Goal: Entertainment & Leisure: Consume media (video, audio)

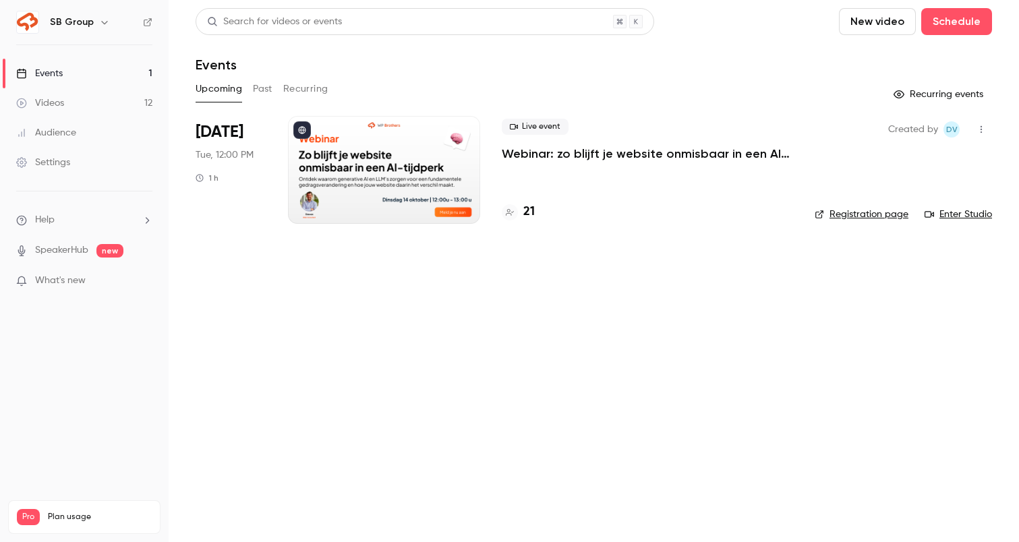
click at [134, 101] on link "Videos 12" at bounding box center [84, 103] width 169 height 30
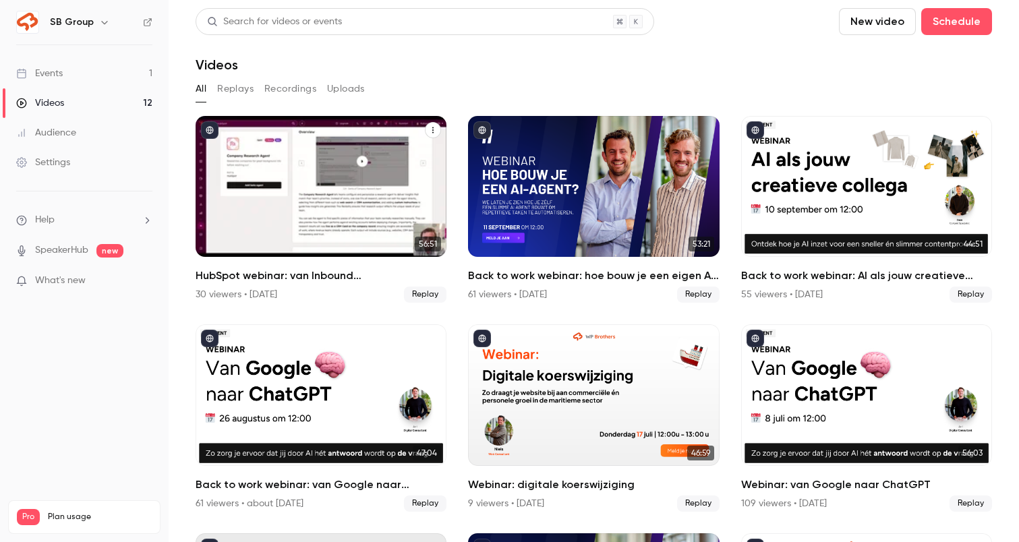
click at [263, 188] on div "HubSpot webinar: van Inbound San Francisco naar jouw CRM" at bounding box center [321, 186] width 251 height 141
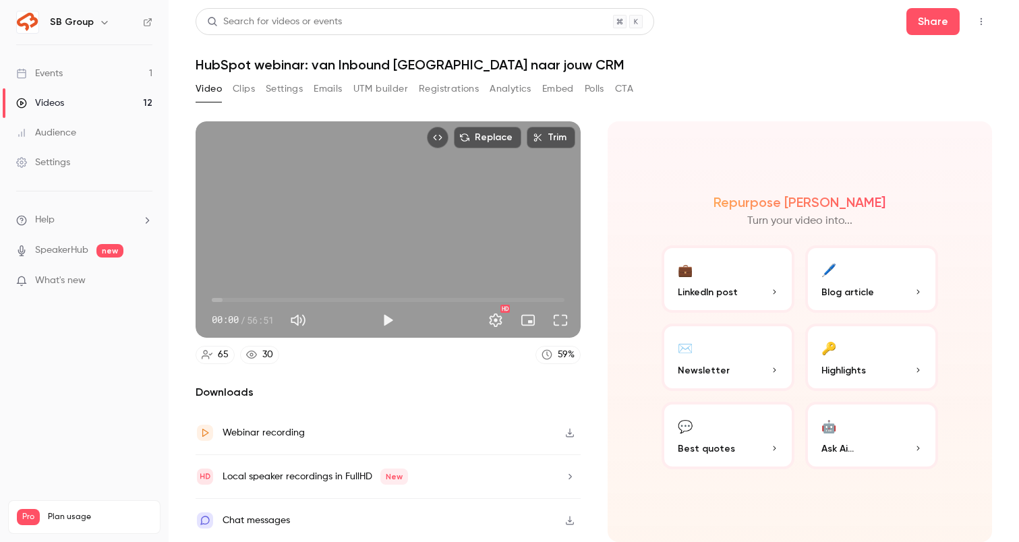
click at [242, 89] on button "Clips" at bounding box center [244, 89] width 22 height 22
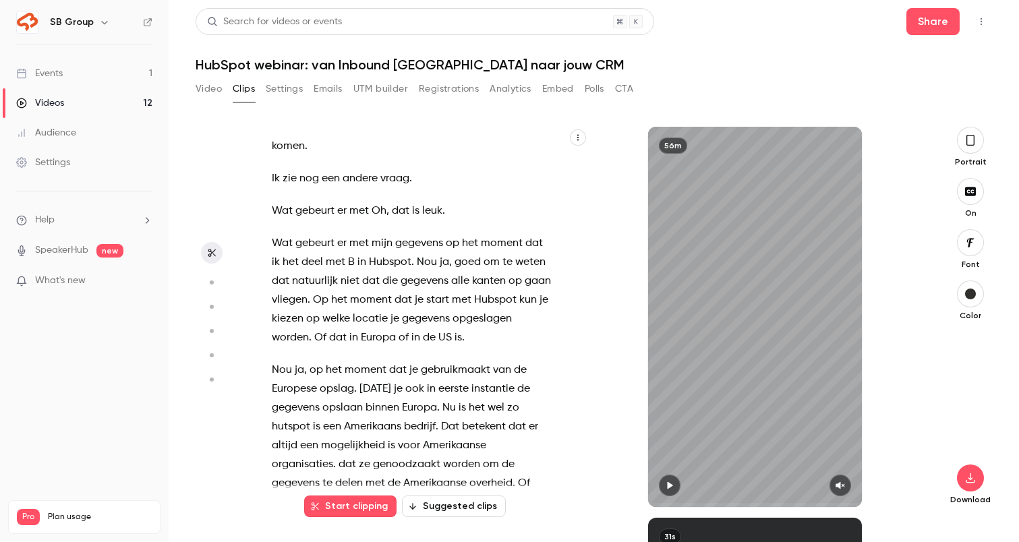
scroll to position [22822, 0]
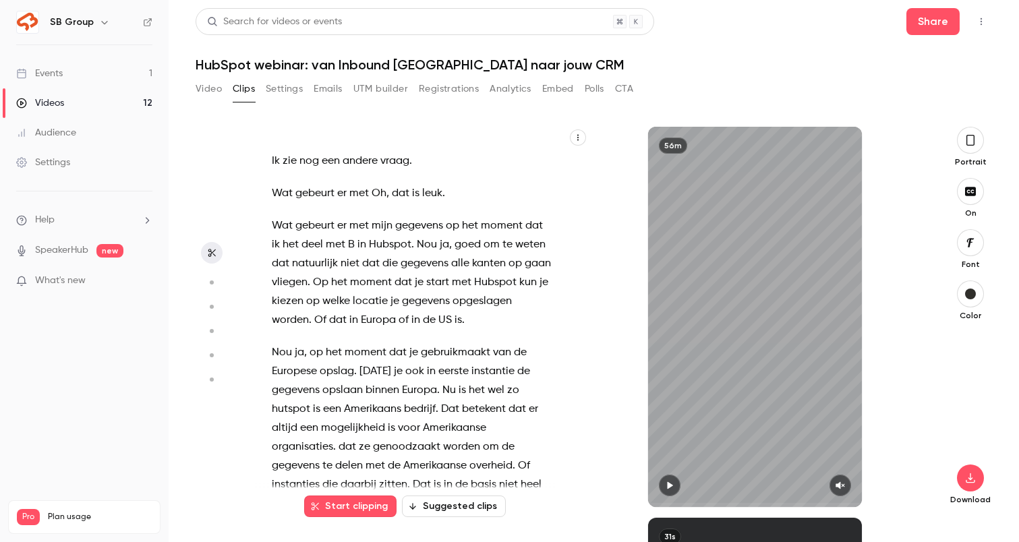
click at [115, 77] on link "Events 1" at bounding box center [84, 74] width 169 height 30
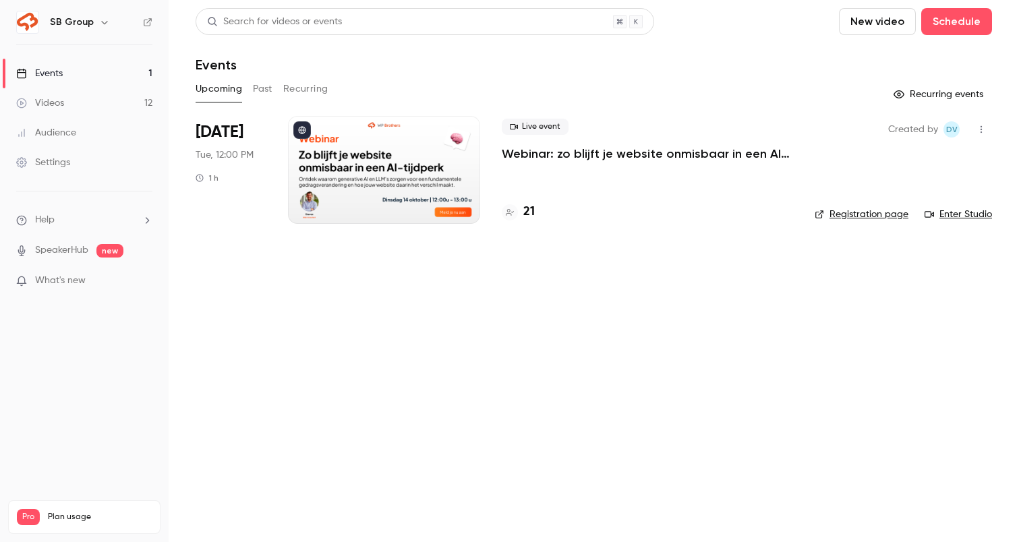
click at [563, 150] on p "Webinar: zo blijft je website onmisbaar in een AI-tijdperk" at bounding box center [647, 154] width 291 height 16
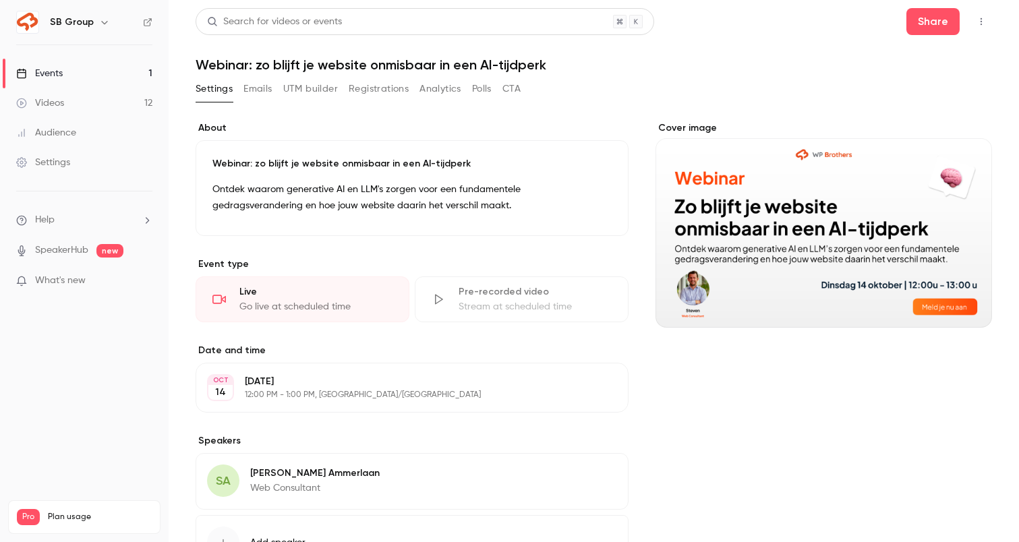
click at [377, 83] on button "Registrations" at bounding box center [379, 89] width 60 height 22
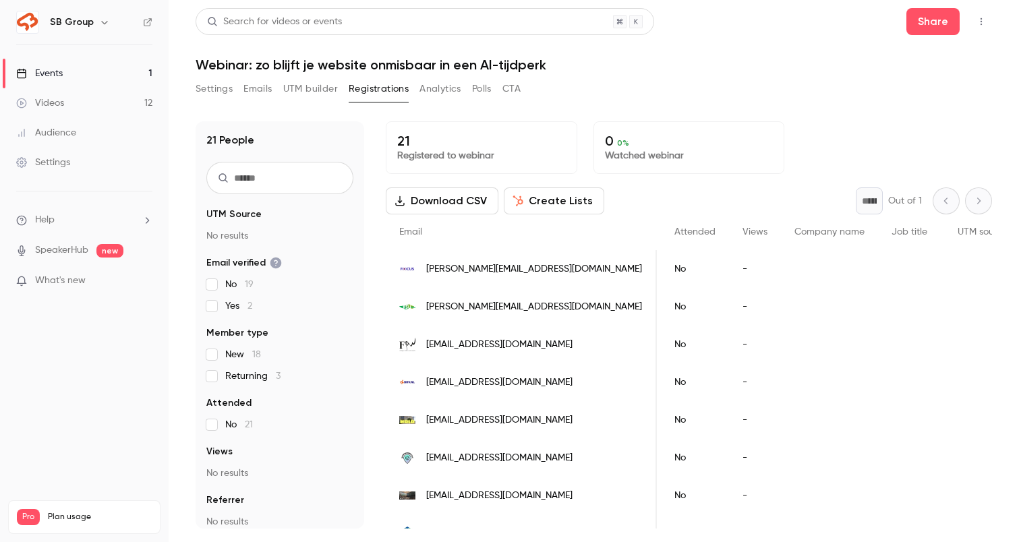
scroll to position [0, 336]
click at [109, 73] on link "Events 1" at bounding box center [84, 74] width 169 height 30
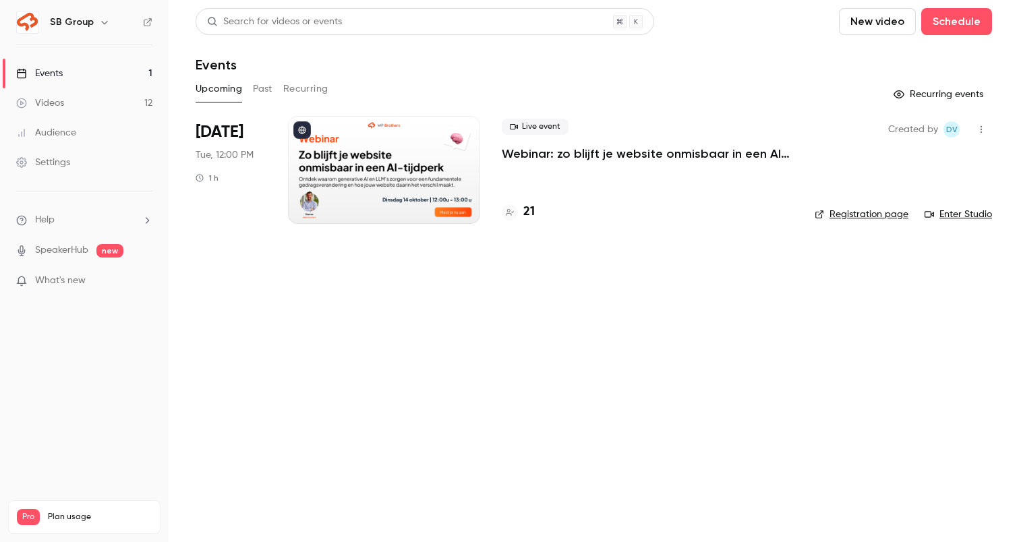
click at [269, 86] on button "Past" at bounding box center [263, 89] width 20 height 22
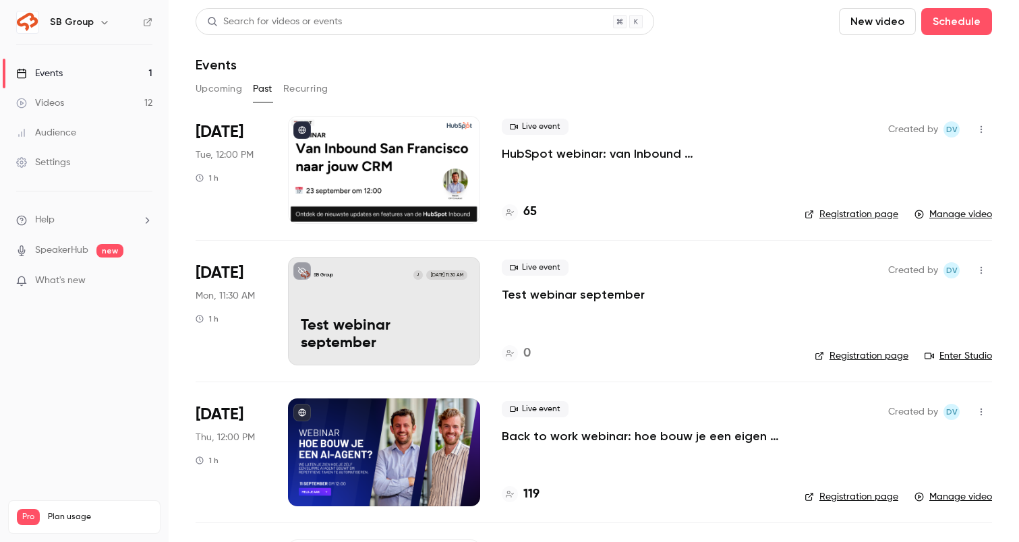
click at [115, 93] on link "Videos 12" at bounding box center [84, 103] width 169 height 30
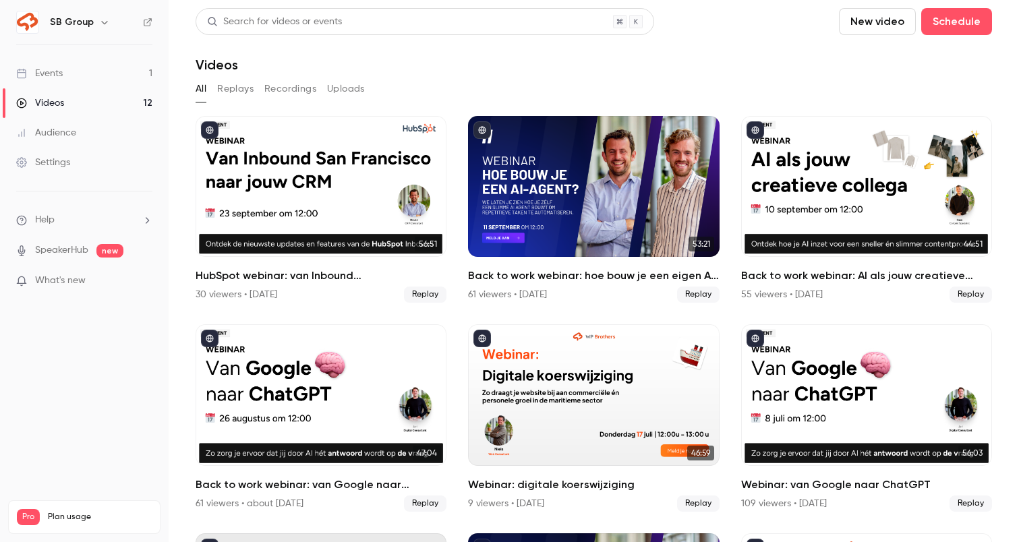
click at [236, 92] on button "Replays" at bounding box center [235, 89] width 36 height 22
